Goal: Transaction & Acquisition: Purchase product/service

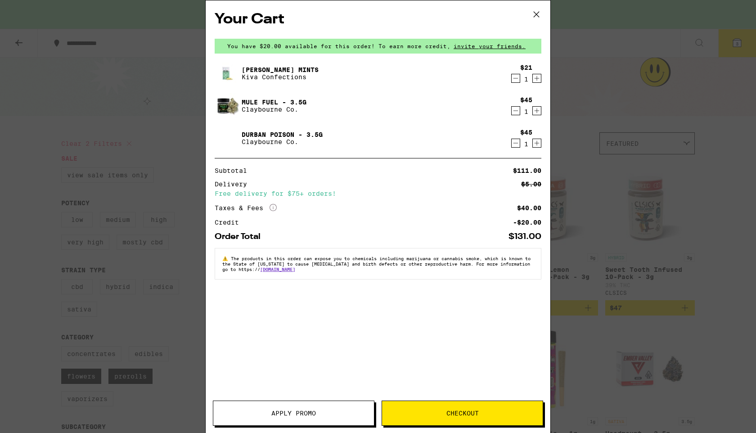
click at [515, 80] on icon "Decrement" at bounding box center [516, 78] width 8 height 11
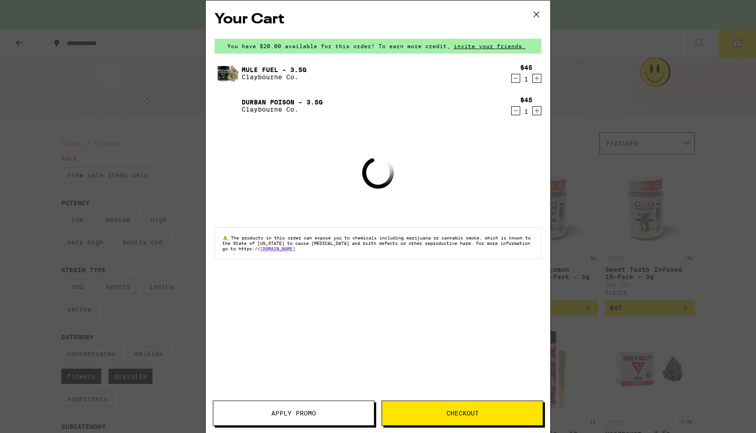
click at [516, 81] on icon "Decrement" at bounding box center [516, 78] width 8 height 11
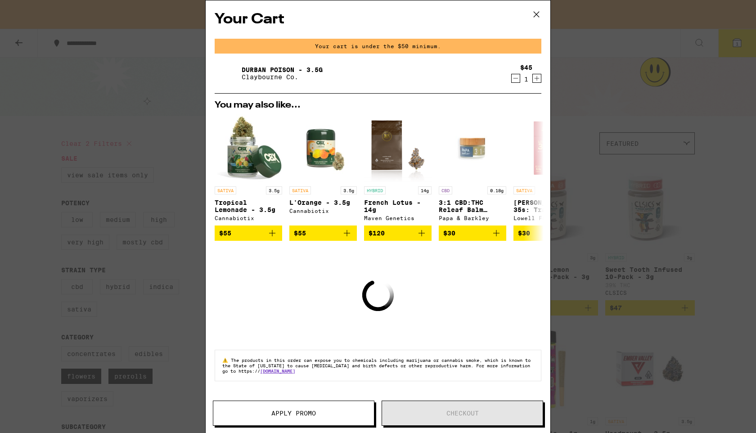
click at [516, 81] on icon "Decrement" at bounding box center [516, 78] width 8 height 11
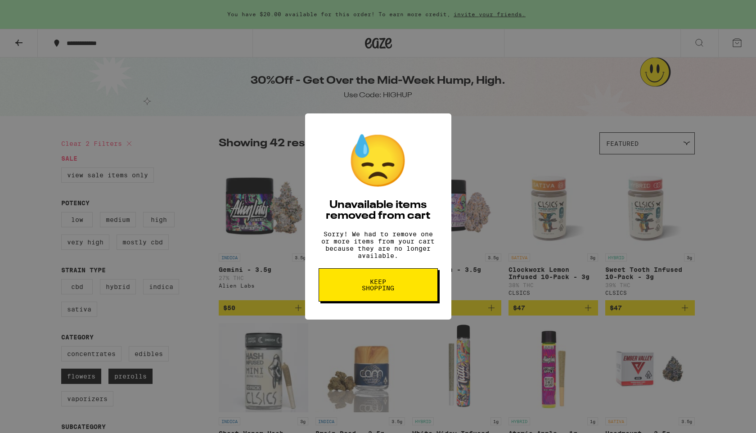
click at [358, 290] on span "Keep Shopping" at bounding box center [378, 285] width 46 height 13
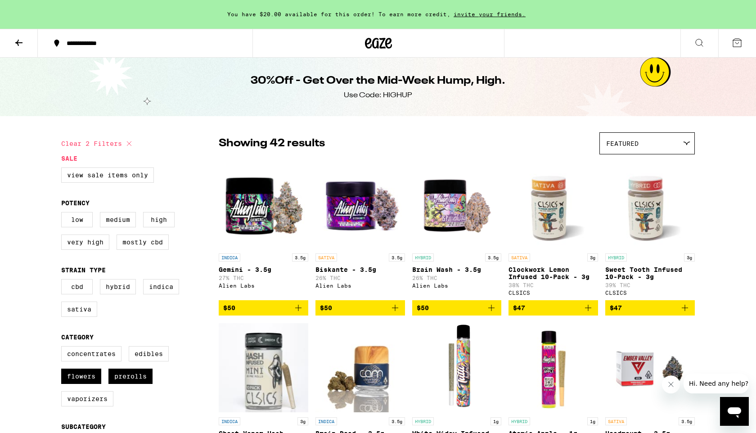
click at [21, 42] on icon at bounding box center [18, 43] width 7 height 6
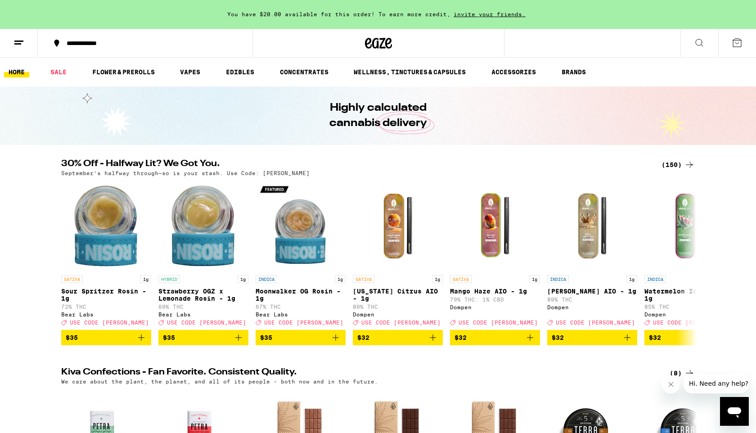
click at [679, 163] on div "(150)" at bounding box center [677, 164] width 33 height 11
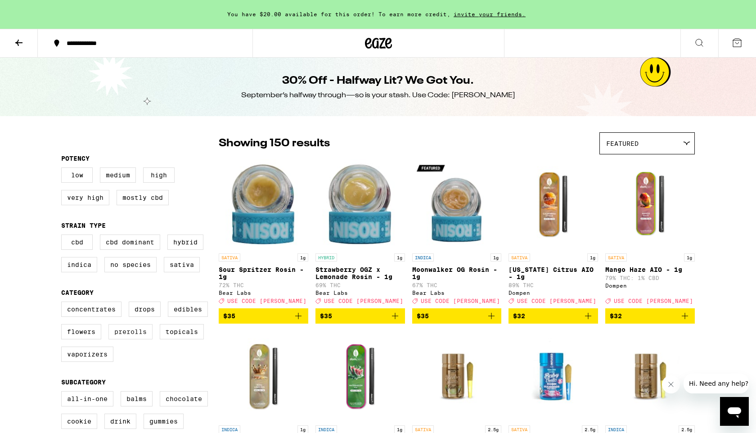
click at [121, 339] on label "Prerolls" at bounding box center [130, 331] width 44 height 15
click at [63, 303] on input "Prerolls" at bounding box center [63, 303] width 0 height 0
checkbox input "true"
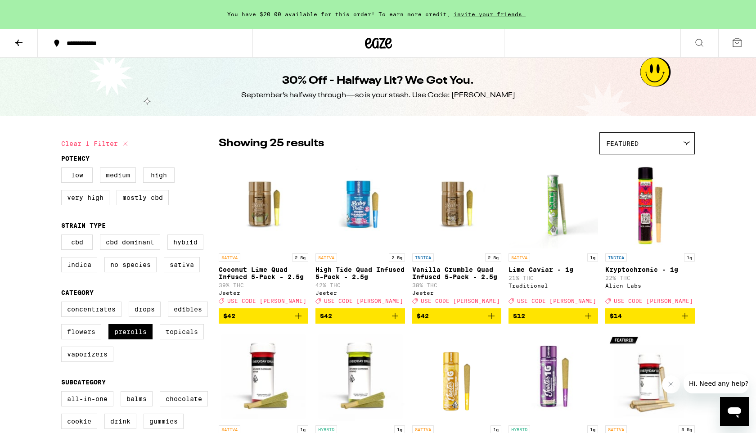
click at [77, 339] on label "Flowers" at bounding box center [81, 331] width 40 height 15
click at [63, 303] on input "Flowers" at bounding box center [63, 303] width 0 height 0
checkbox input "true"
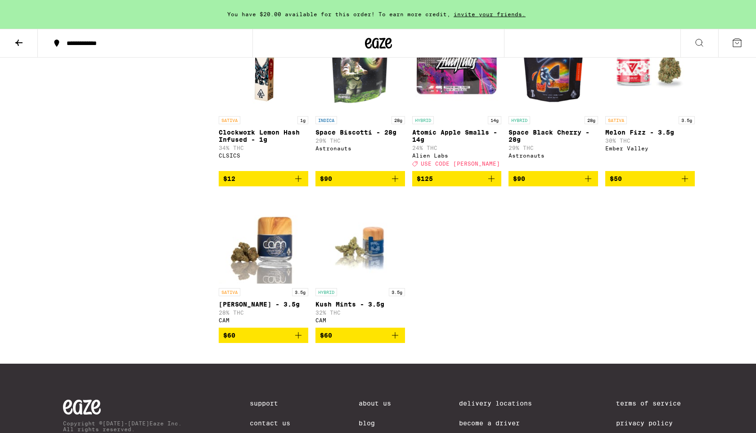
scroll to position [1286, 0]
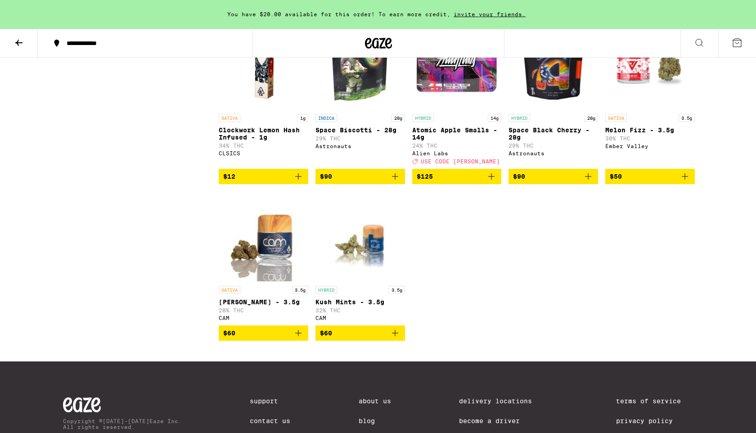
click at [295, 338] on icon "Add to bag" at bounding box center [298, 333] width 11 height 11
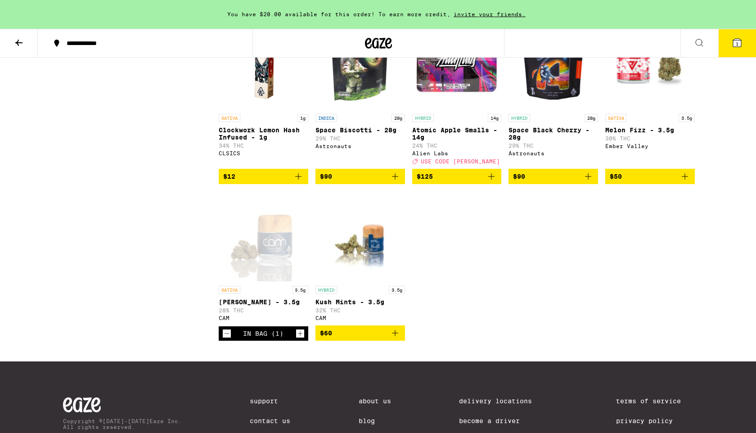
click at [742, 45] on icon at bounding box center [737, 42] width 11 height 11
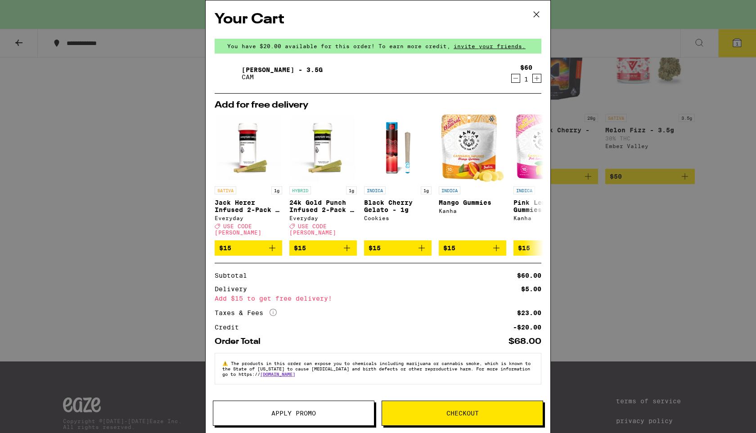
click at [534, 13] on icon at bounding box center [536, 14] width 13 height 13
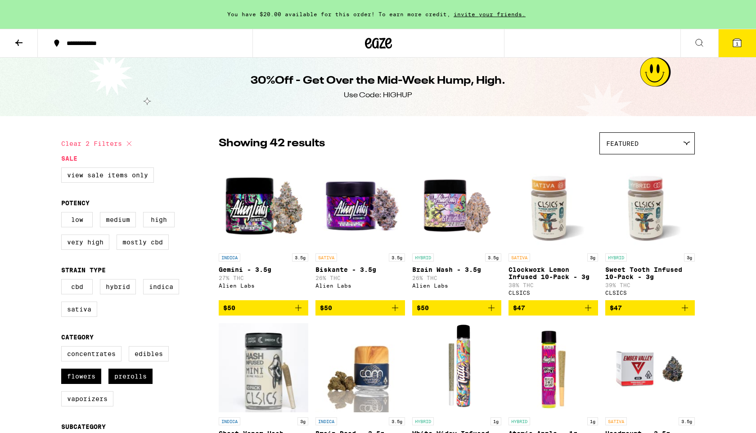
click at [737, 44] on span "1" at bounding box center [737, 43] width 3 height 5
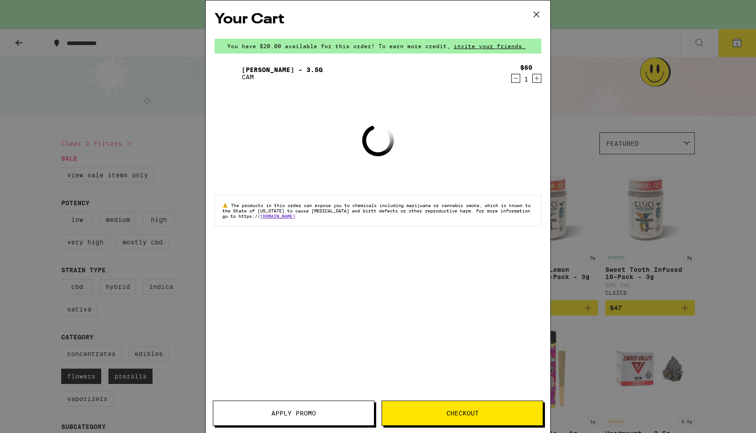
click at [283, 411] on span "Apply Promo" at bounding box center [293, 413] width 45 height 6
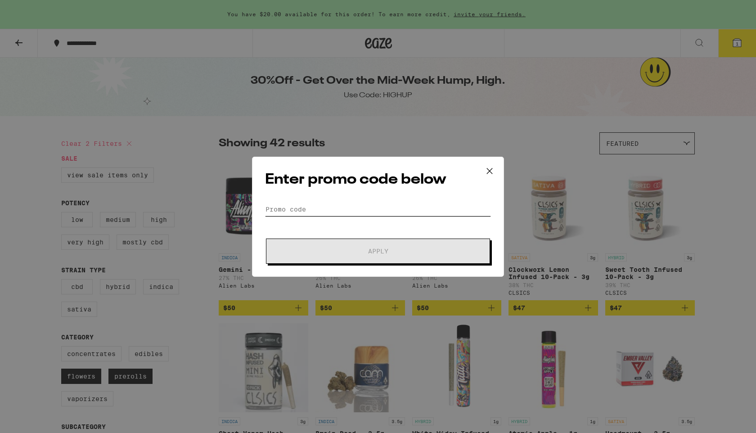
click at [305, 208] on input "Promo Code" at bounding box center [378, 208] width 226 height 13
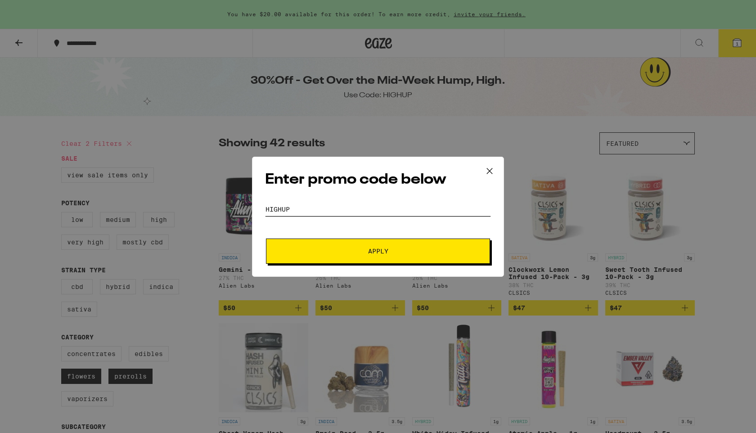
type input "HIGHUP"
click at [266, 238] on button "Apply" at bounding box center [378, 250] width 224 height 25
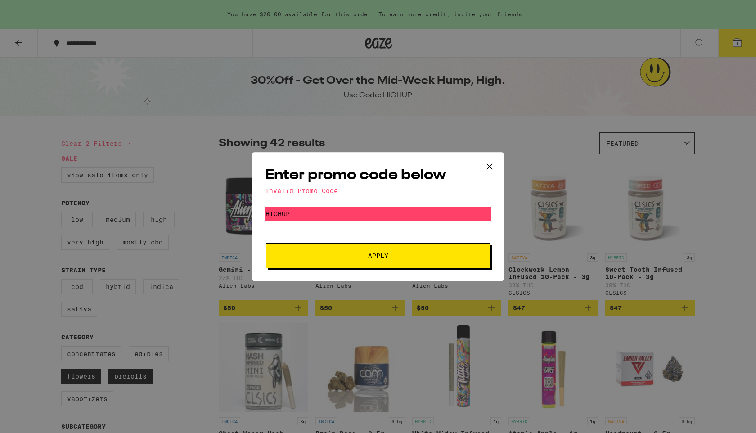
click at [304, 266] on button "Apply" at bounding box center [378, 255] width 224 height 25
click at [316, 261] on button "Apply" at bounding box center [378, 255] width 224 height 25
click at [497, 167] on button at bounding box center [490, 167] width 28 height 29
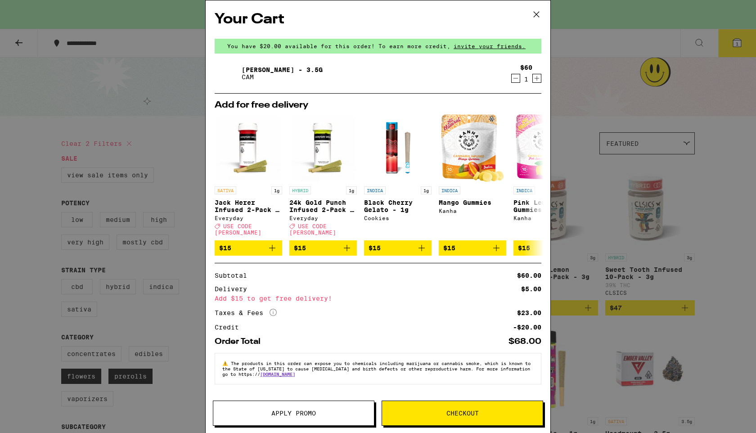
click at [532, 13] on icon at bounding box center [536, 14] width 13 height 13
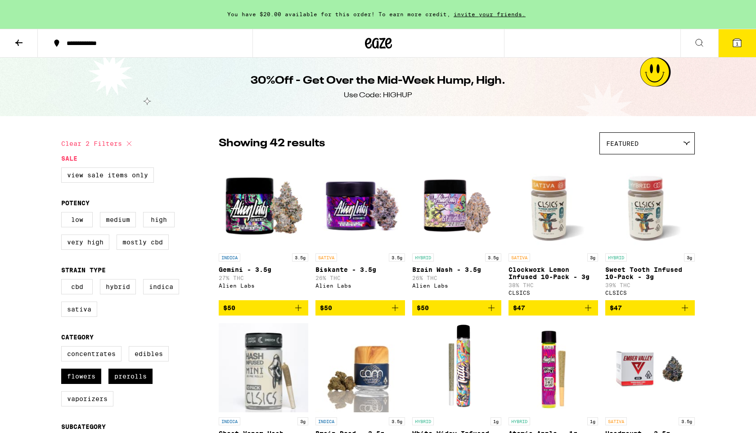
click at [15, 41] on icon at bounding box center [18, 42] width 11 height 11
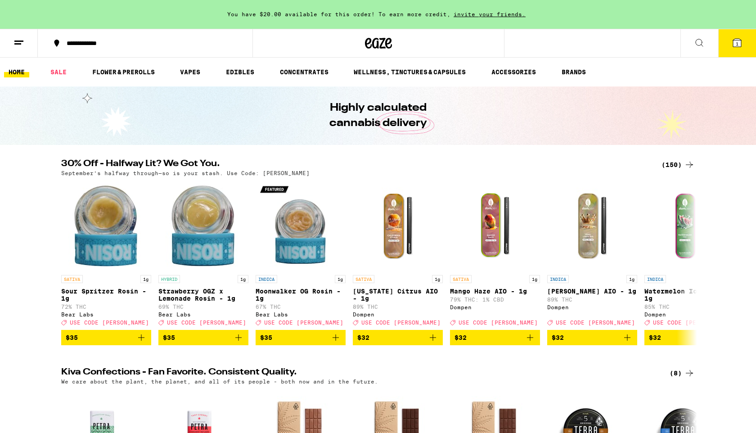
click at [676, 166] on div "(150)" at bounding box center [677, 164] width 33 height 11
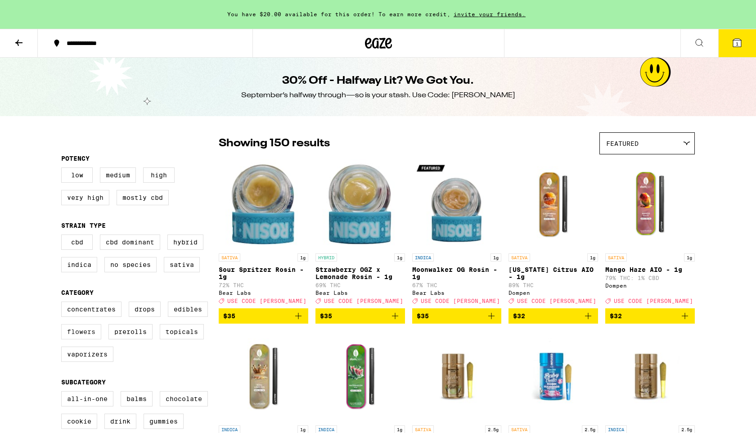
click at [84, 337] on label "Flowers" at bounding box center [81, 331] width 40 height 15
click at [63, 303] on input "Flowers" at bounding box center [63, 303] width 0 height 0
checkbox input "true"
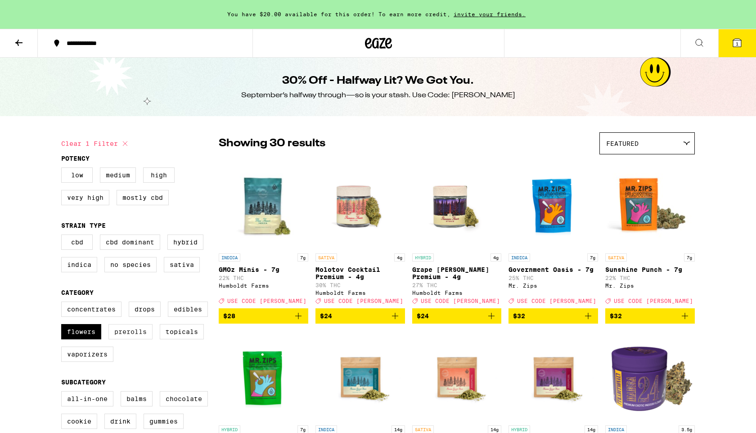
click at [127, 339] on label "Prerolls" at bounding box center [130, 331] width 44 height 15
click at [63, 303] on input "Prerolls" at bounding box center [63, 303] width 0 height 0
checkbox input "true"
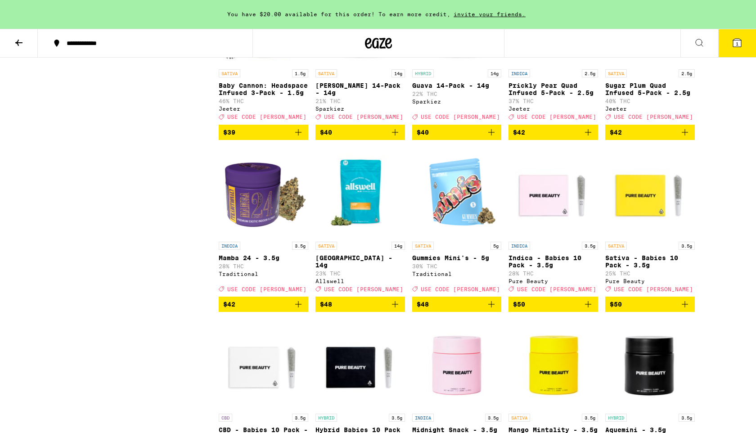
scroll to position [1042, 0]
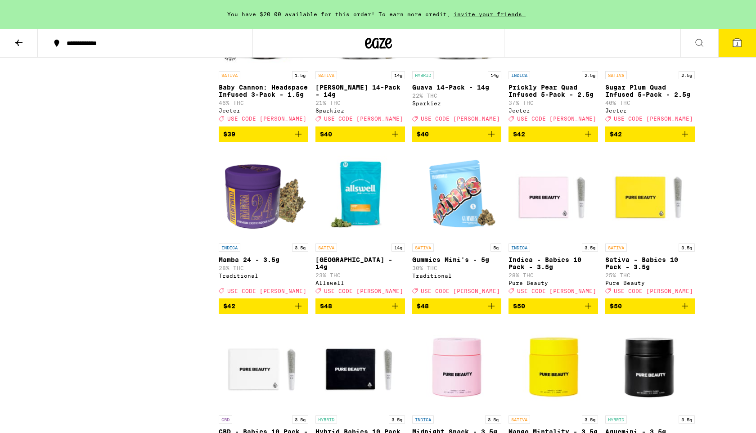
click at [490, 311] on icon "Add to bag" at bounding box center [491, 306] width 11 height 11
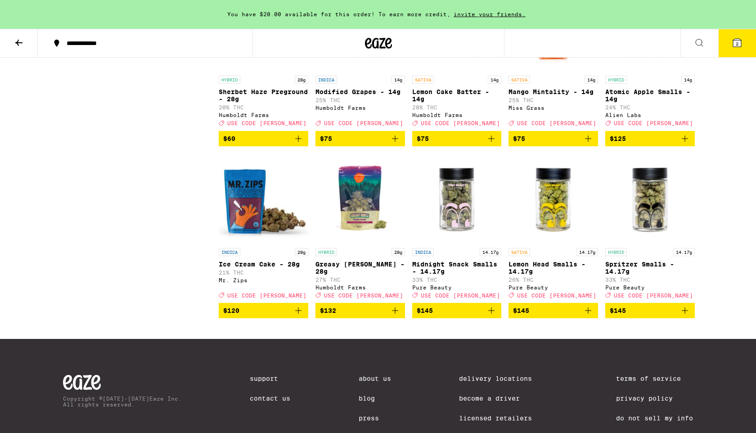
scroll to position [1725, 0]
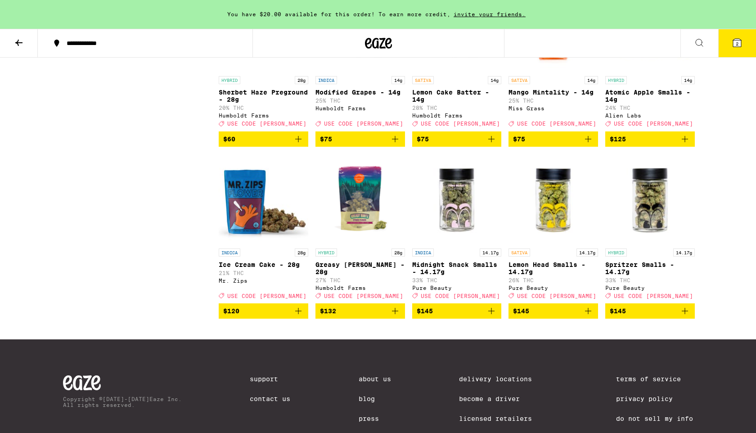
click at [591, 316] on icon "Add to bag" at bounding box center [588, 311] width 11 height 11
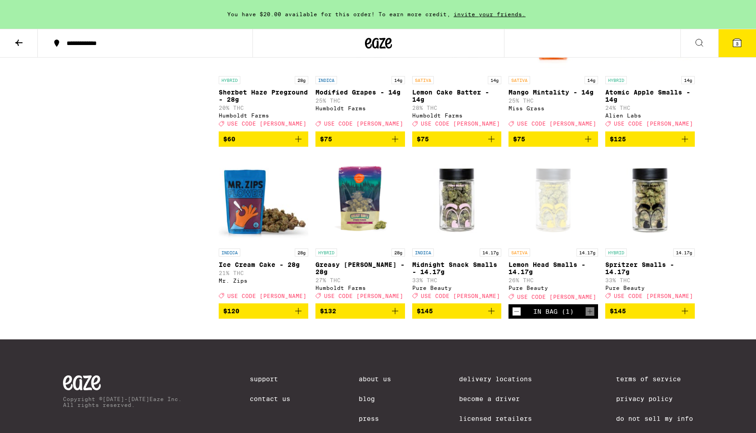
click at [735, 46] on icon at bounding box center [737, 43] width 8 height 8
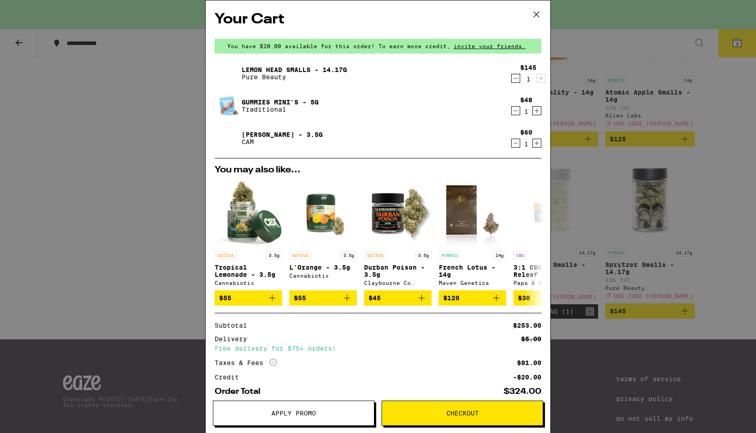
click at [515, 112] on icon "Decrement" at bounding box center [516, 110] width 8 height 11
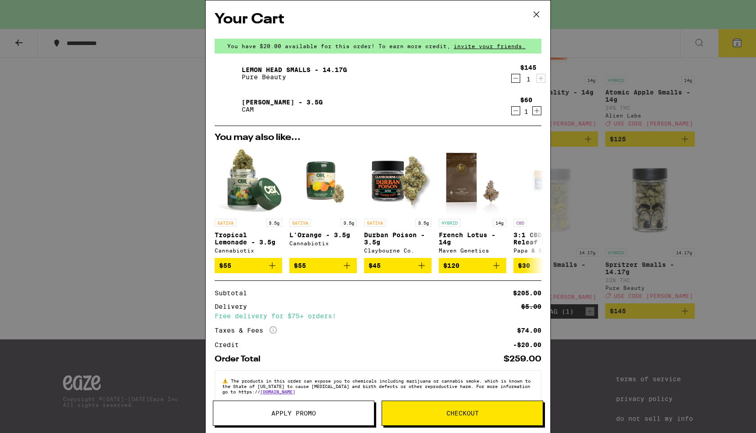
click at [254, 413] on span "Apply Promo" at bounding box center [293, 413] width 161 height 6
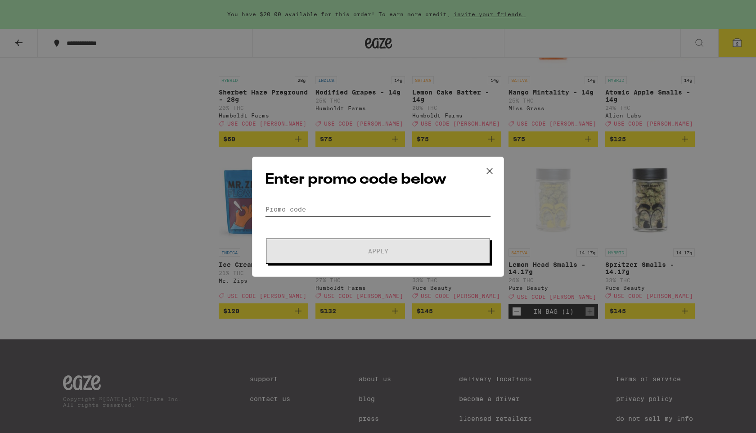
click at [275, 208] on input "Promo Code" at bounding box center [378, 208] width 226 height 13
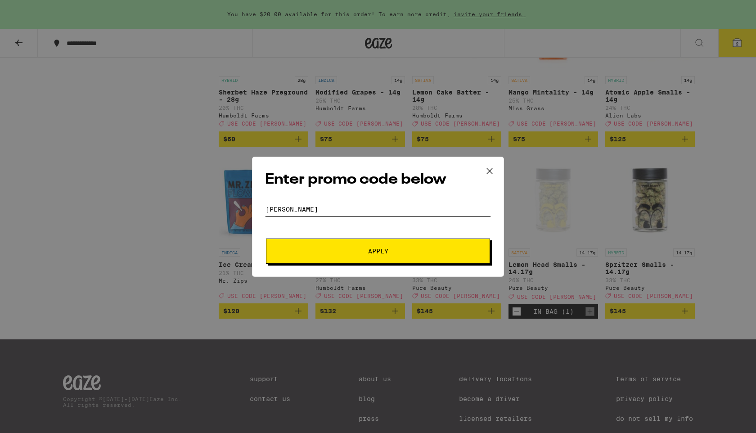
type input "LITTY"
click at [306, 256] on button "Apply" at bounding box center [378, 250] width 224 height 25
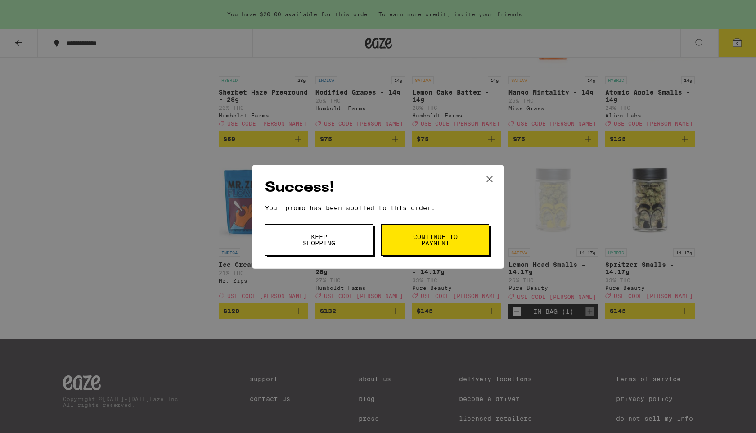
click at [445, 238] on span "Continue to payment" at bounding box center [435, 240] width 46 height 13
